Goal: Information Seeking & Learning: Understand process/instructions

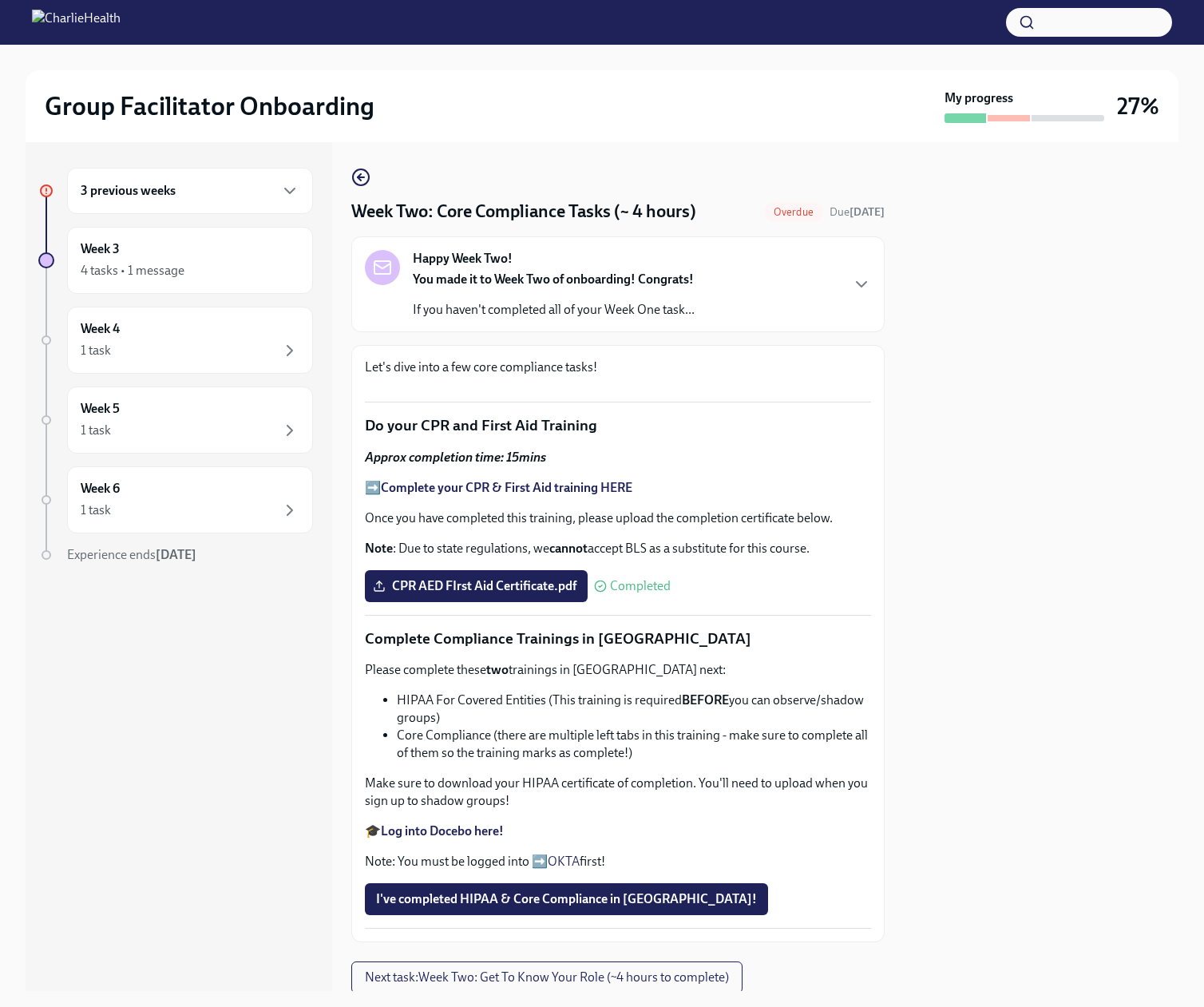
scroll to position [716, 0]
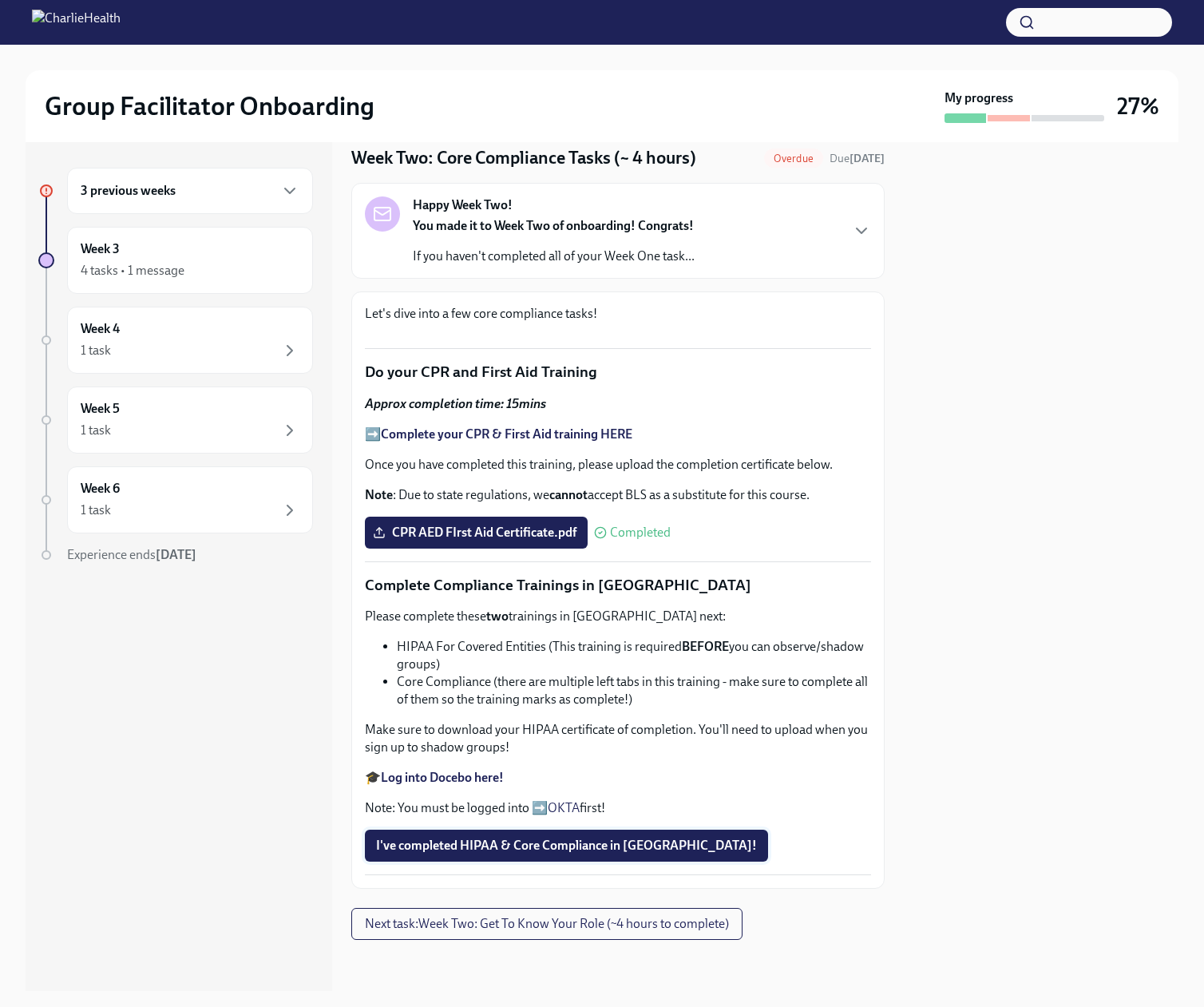
click at [507, 853] on span "I've completed HIPAA & Core Compliance in [GEOGRAPHIC_DATA]!" at bounding box center [566, 846] width 381 height 16
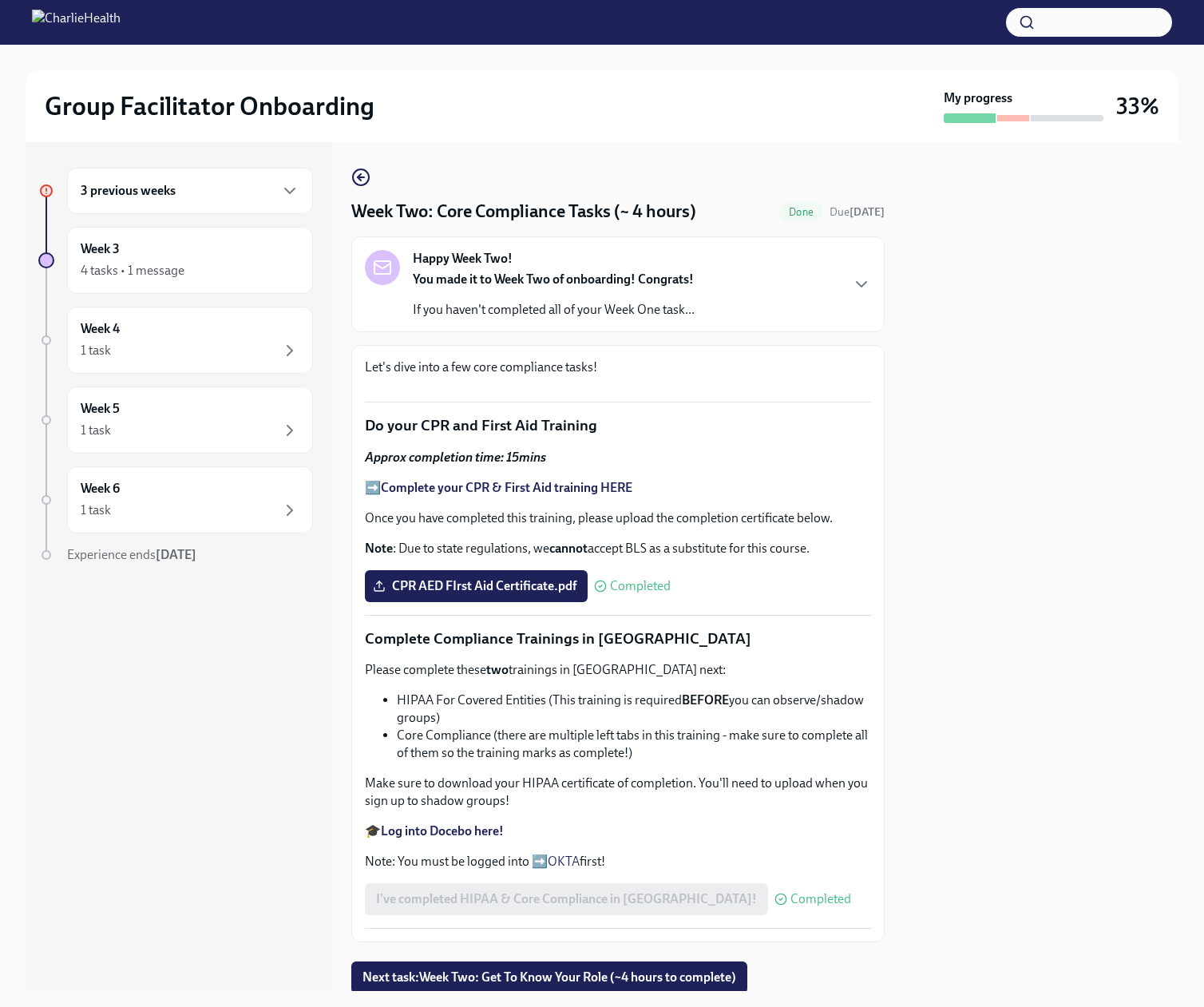
click at [176, 199] on h6 "3 previous weeks" at bounding box center [128, 191] width 95 height 17
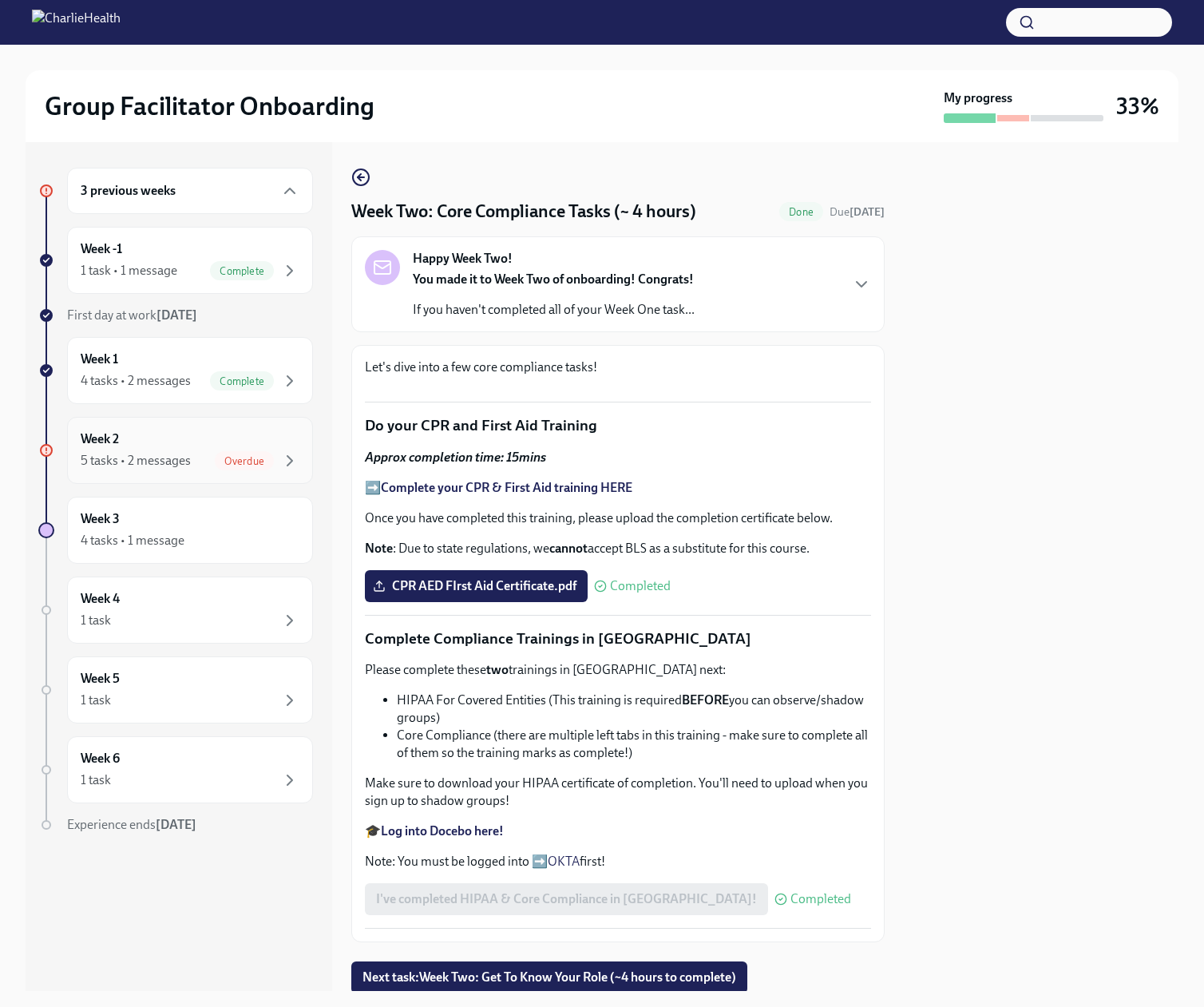
click at [225, 468] on span "Overdue" at bounding box center [245, 461] width 59 height 12
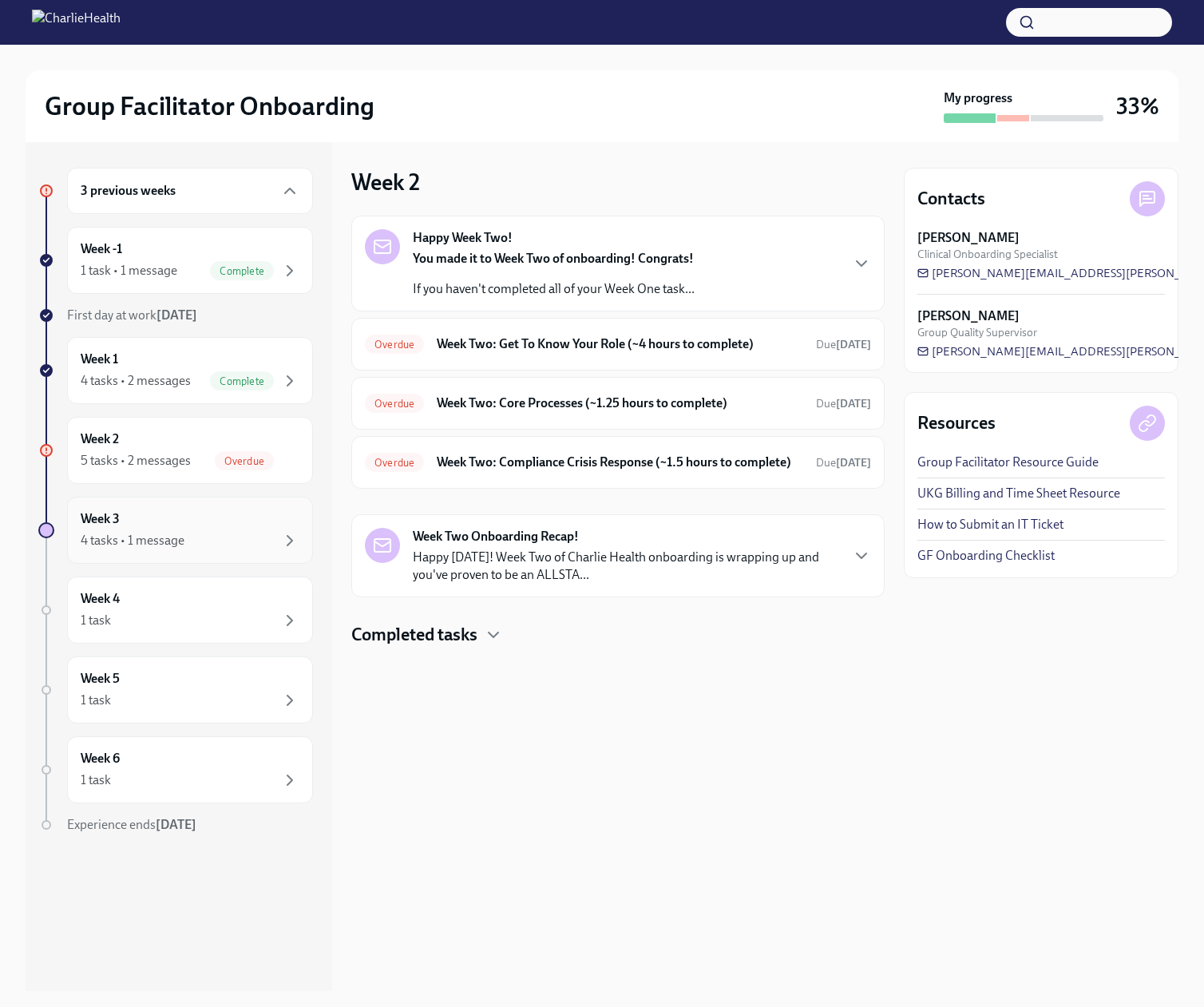
click at [183, 549] on div "4 tasks • 1 message" at bounding box center [133, 540] width 104 height 17
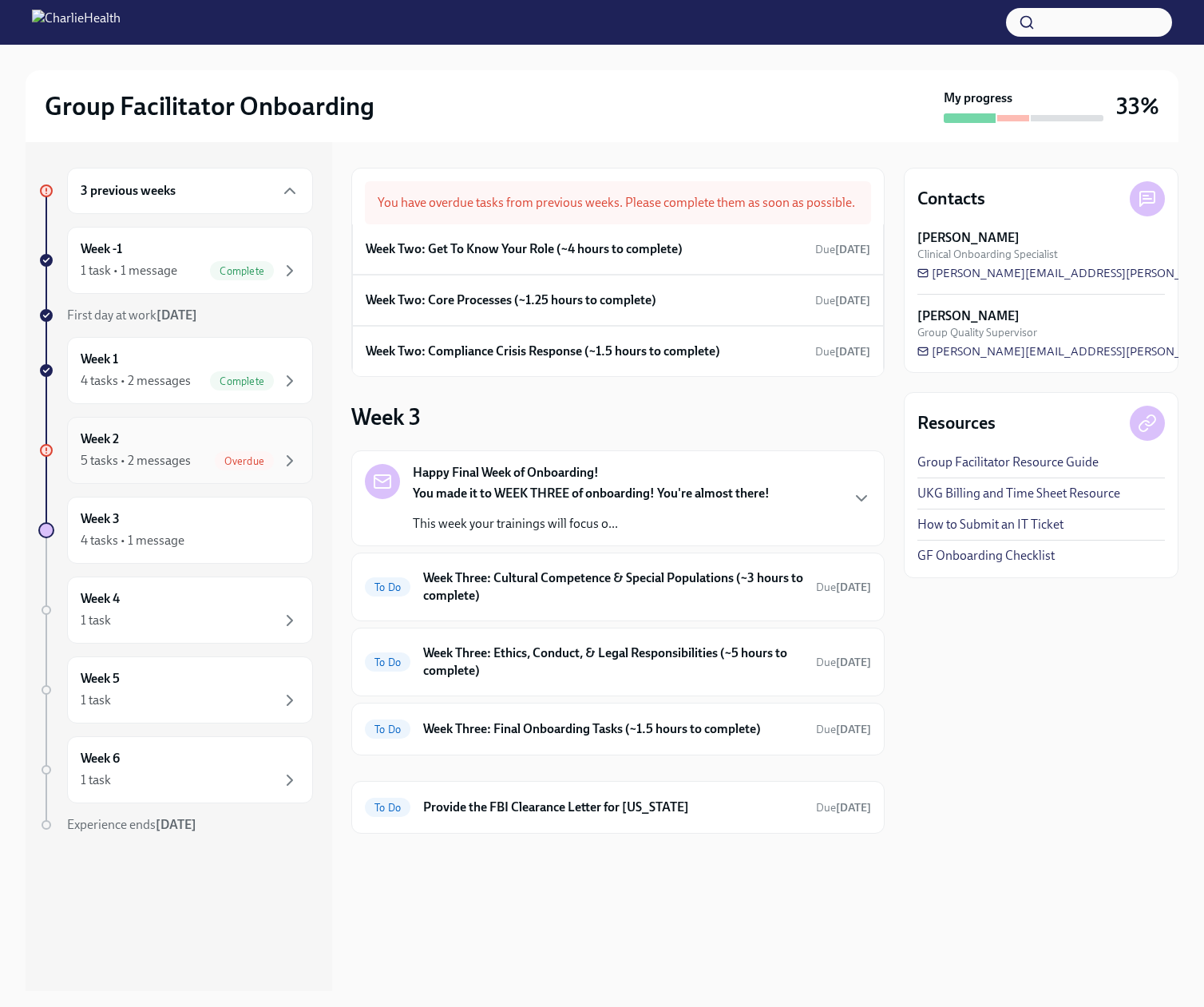
click at [158, 469] on div "5 tasks • 2 messages" at bounding box center [135, 461] width 110 height 17
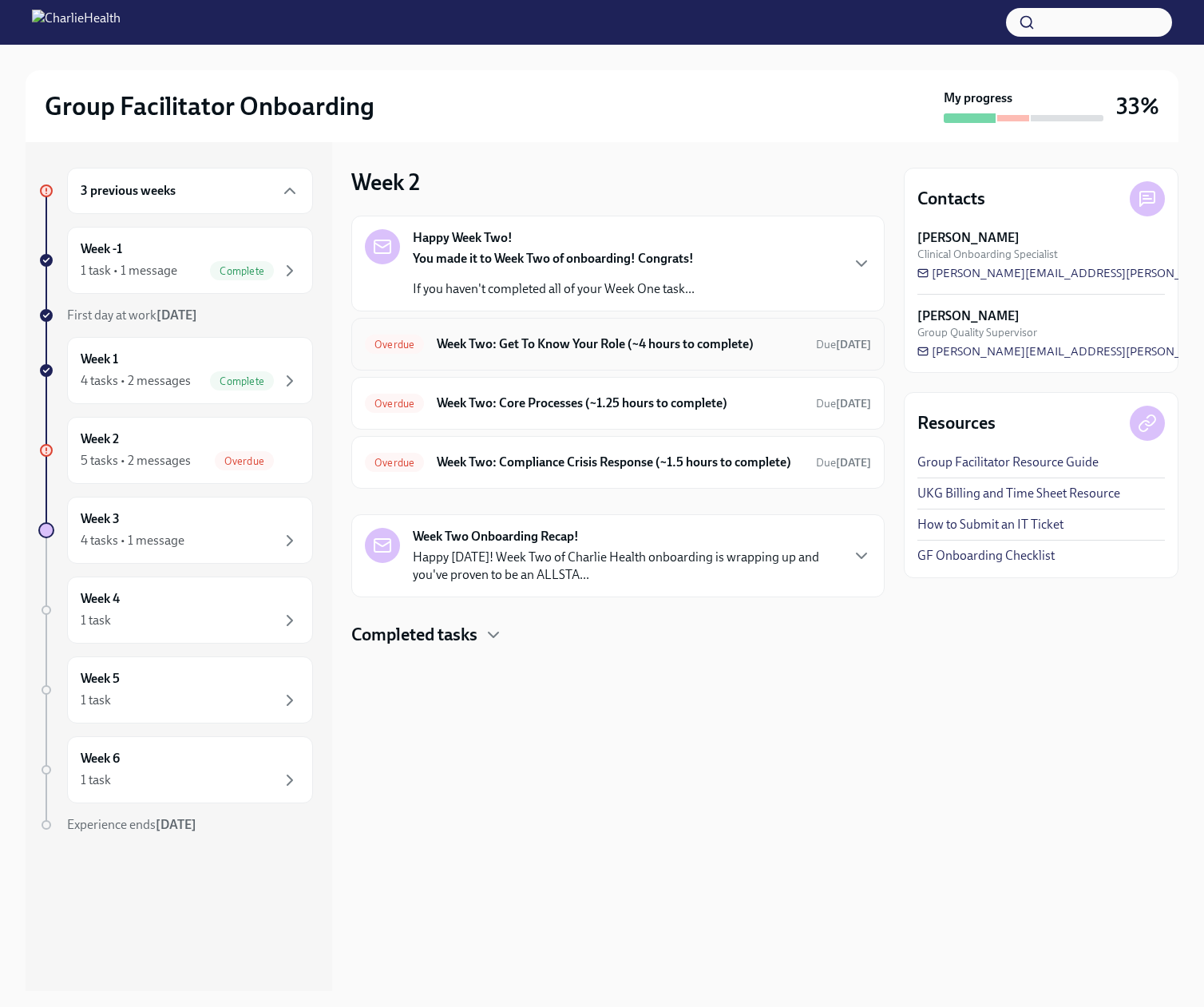
click at [483, 353] on h6 "Week Two: Get To Know Your Role (~4 hours to complete)" at bounding box center [620, 344] width 367 height 17
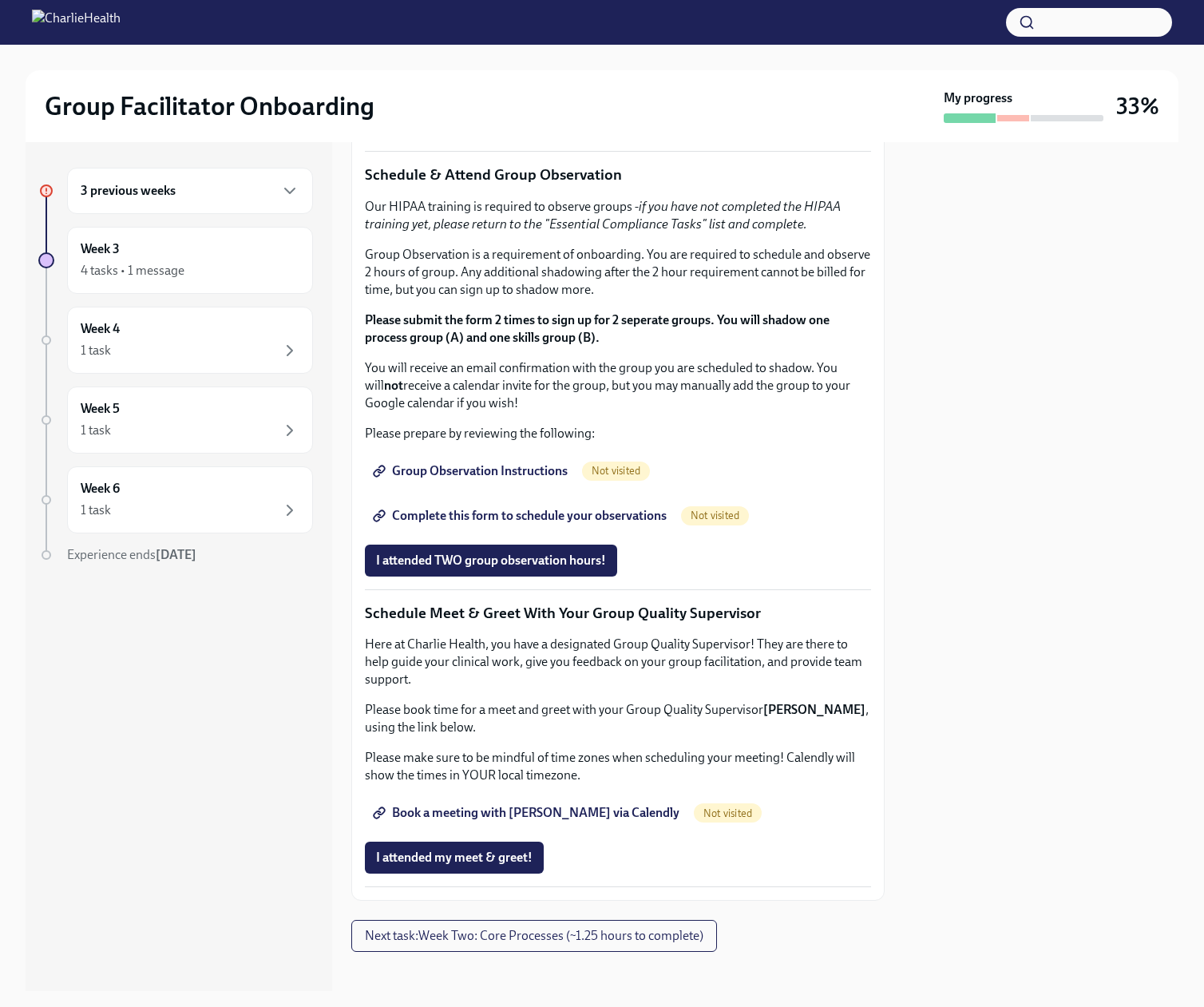
scroll to position [879, 0]
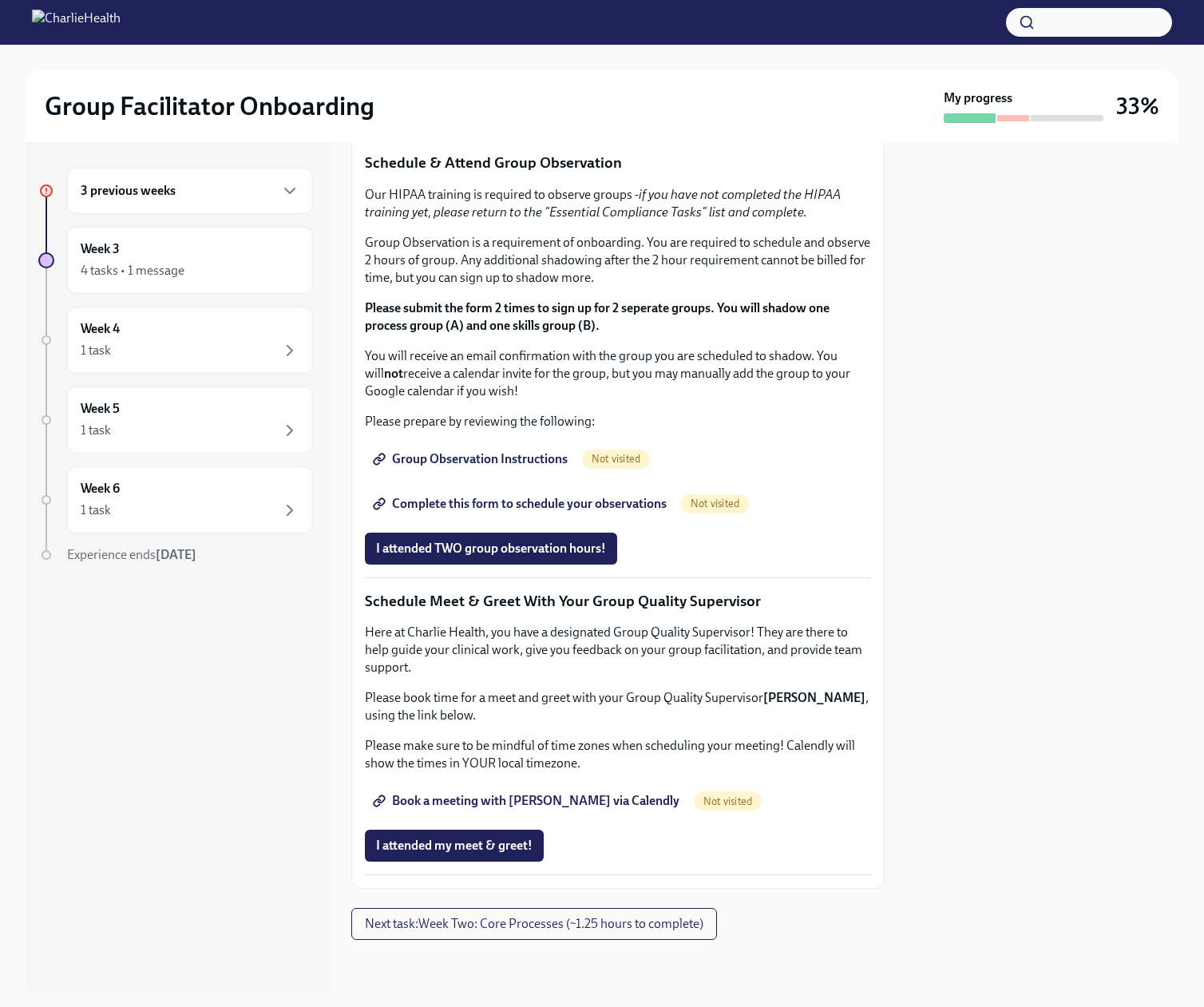
click at [442, 49] on strong "Click here to access your Docebo!" at bounding box center [472, 42] width 183 height 15
click at [120, 258] on h6 "Week 3" at bounding box center [100, 249] width 39 height 17
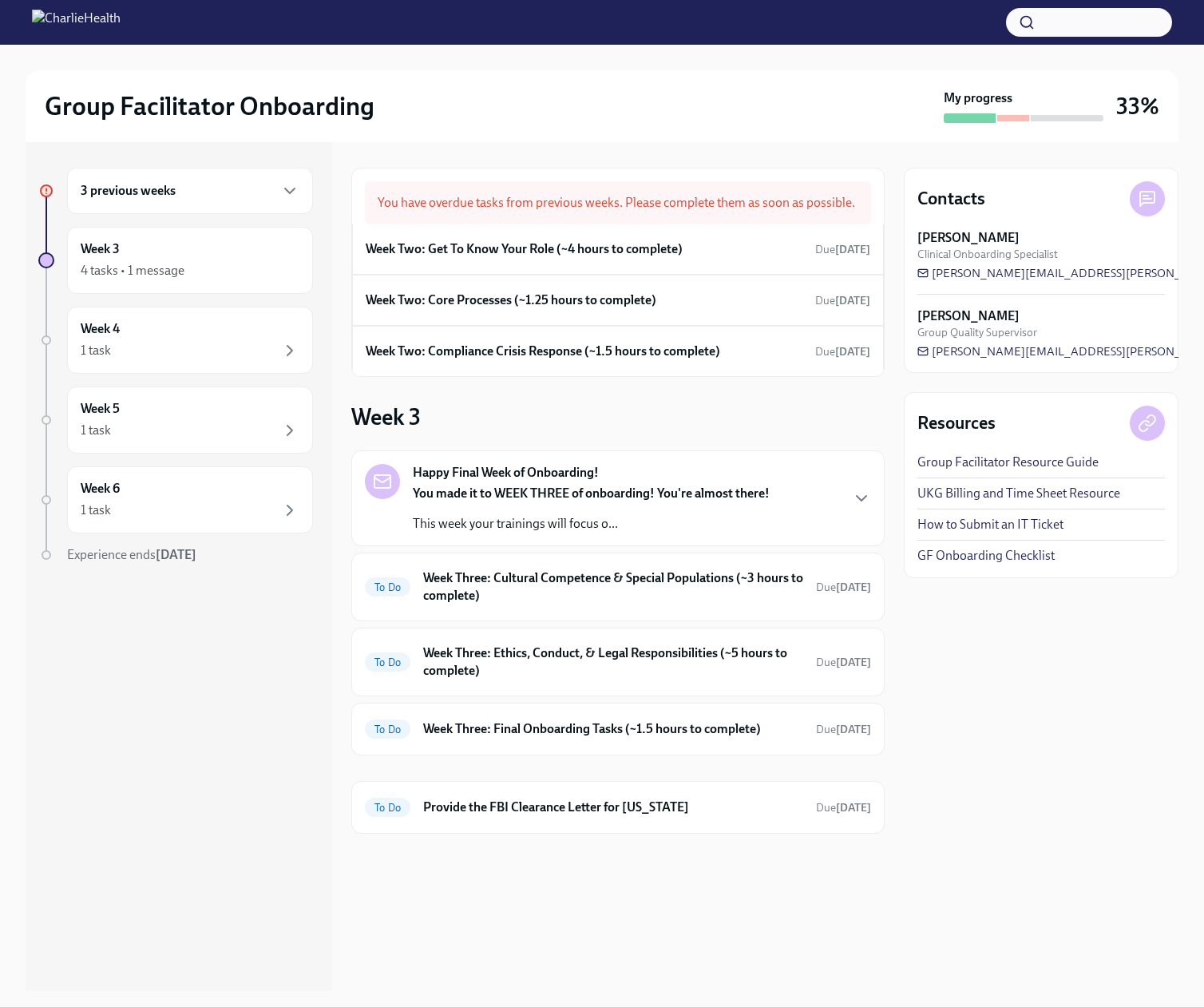
click at [128, 199] on h6 "3 previous weeks" at bounding box center [128, 191] width 95 height 17
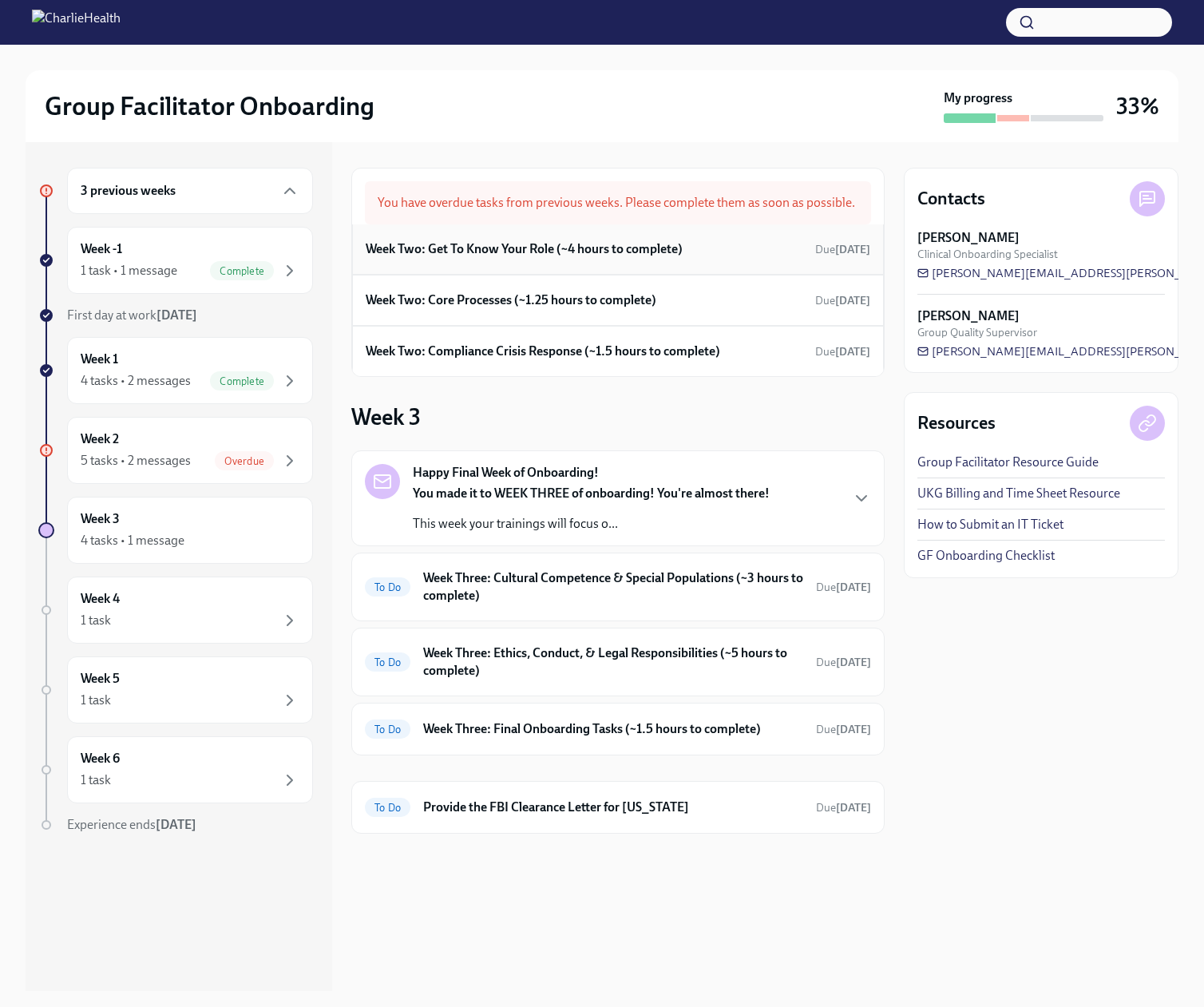
click at [536, 258] on h6 "Week Two: Get To Know Your Role (~4 hours to complete)" at bounding box center [524, 249] width 317 height 17
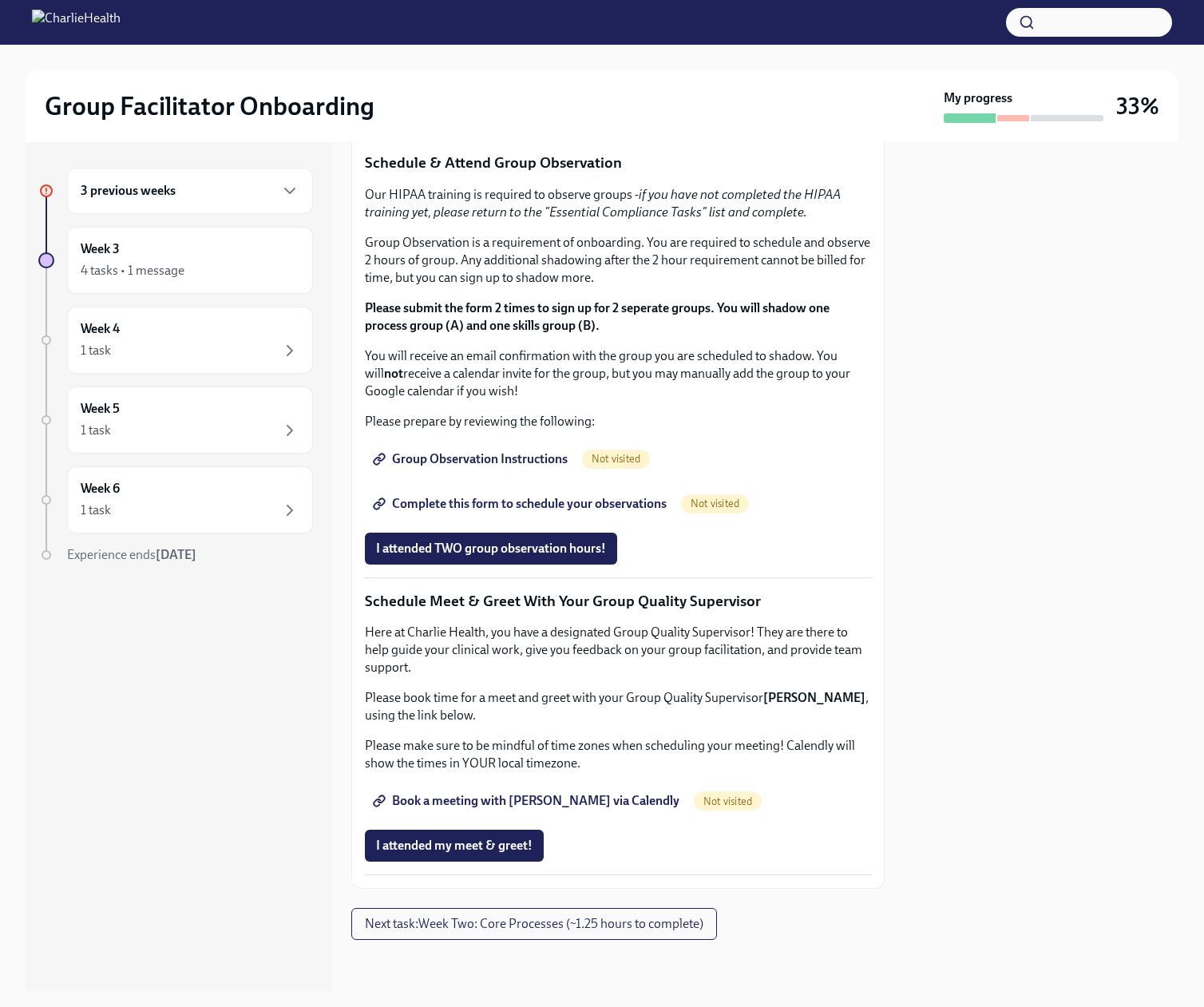
scroll to position [1101, 0]
click at [476, 468] on span "Group Observation Instructions" at bounding box center [472, 459] width 192 height 16
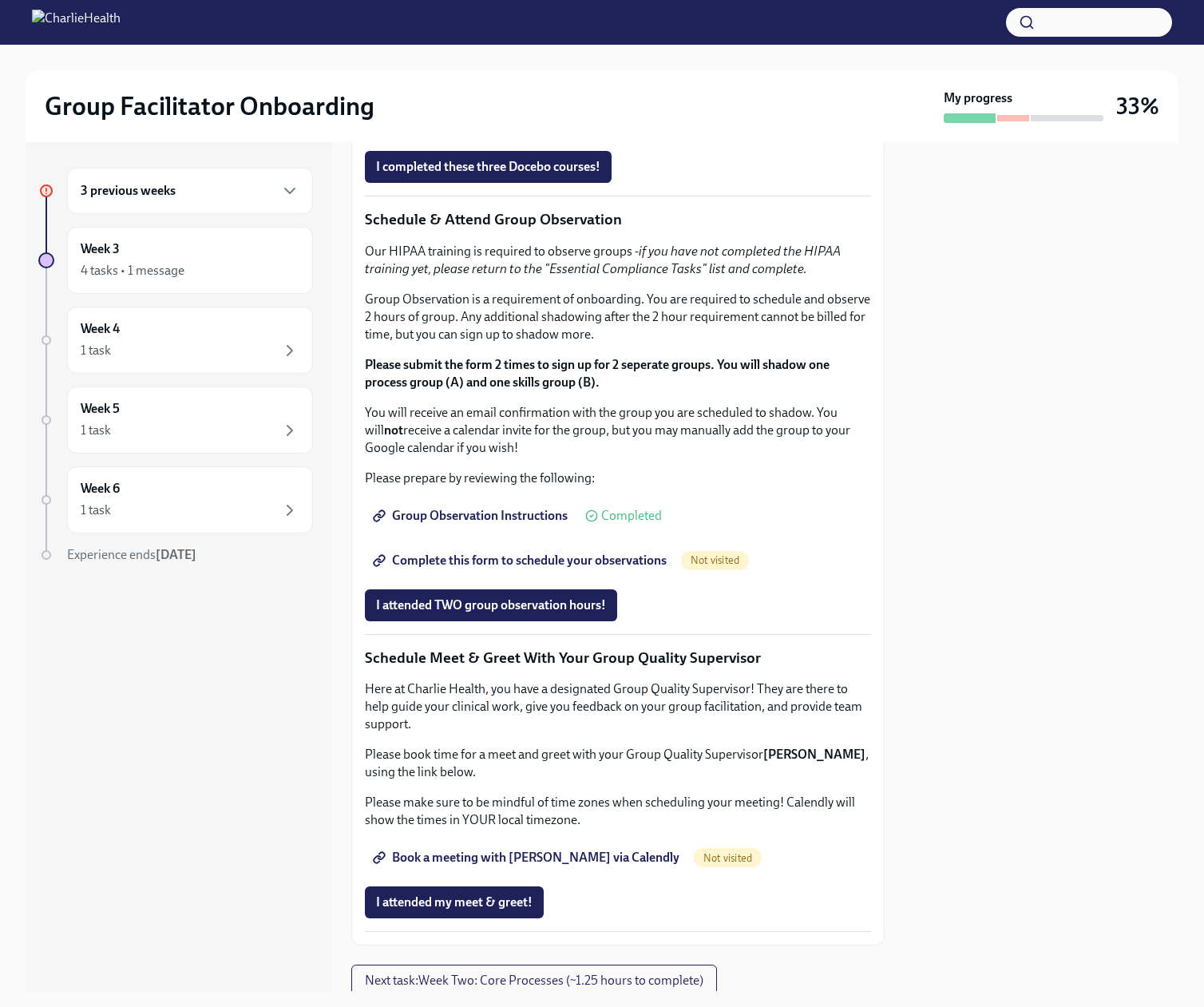
scroll to position [799, 0]
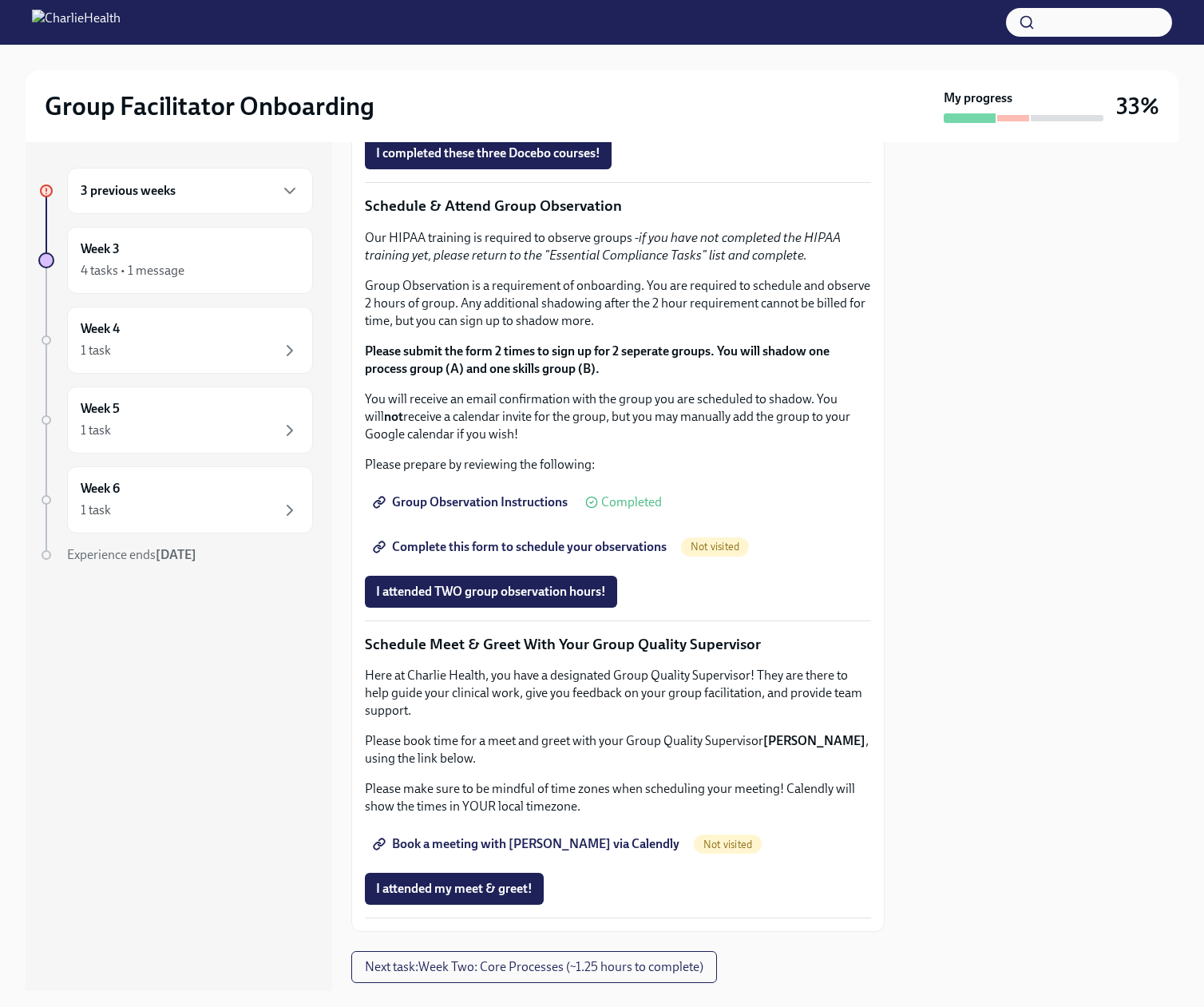
click at [476, 93] on strong "Click here to access your Docebo!" at bounding box center [472, 84] width 183 height 15
